Goal: Find contact information: Find contact information

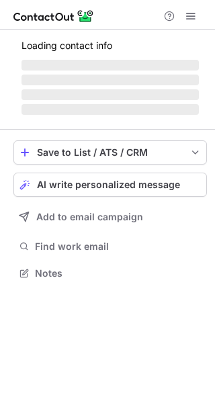
scroll to position [272, 215]
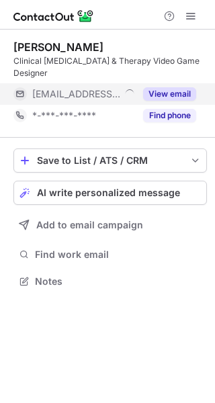
click at [154, 92] on button "View email" at bounding box center [169, 93] width 53 height 13
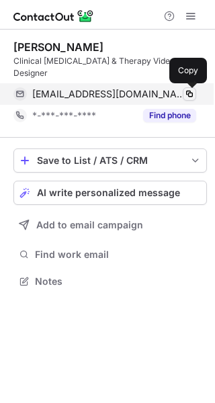
click at [188, 95] on span at bounding box center [189, 94] width 11 height 11
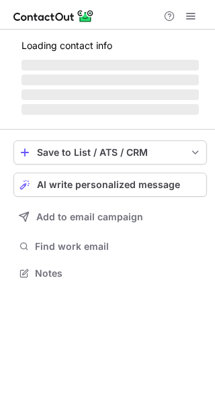
scroll to position [272, 215]
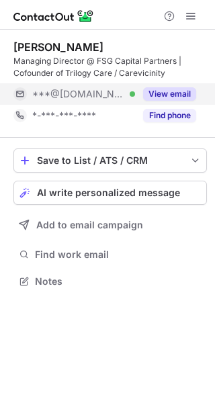
click at [153, 91] on button "View email" at bounding box center [169, 93] width 53 height 13
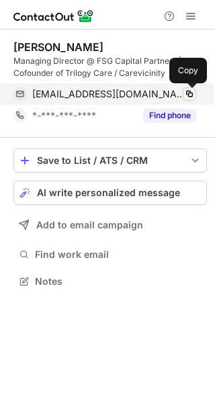
click at [192, 90] on span at bounding box center [189, 94] width 11 height 11
